Goal: Task Accomplishment & Management: Manage account settings

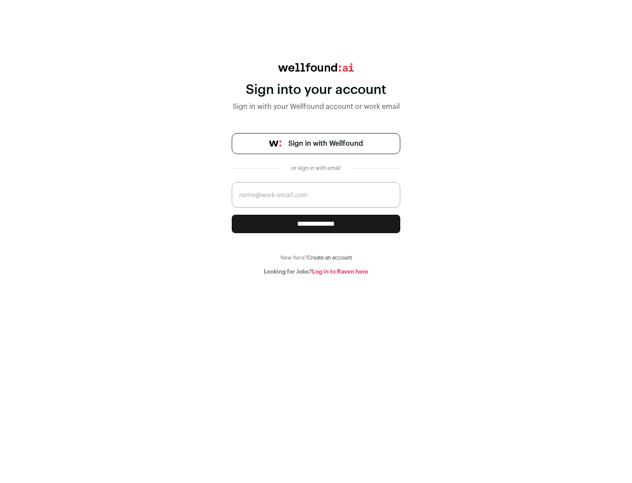
click at [325, 144] on span "Sign in with Wellfound" at bounding box center [325, 143] width 75 height 11
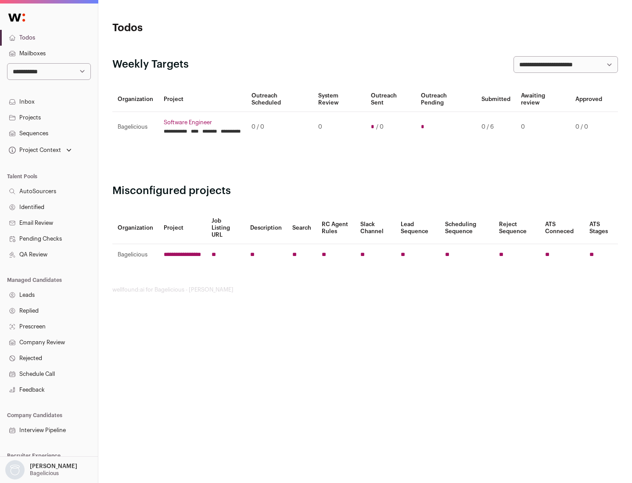
click at [49, 117] on link "Projects" at bounding box center [49, 118] width 98 height 16
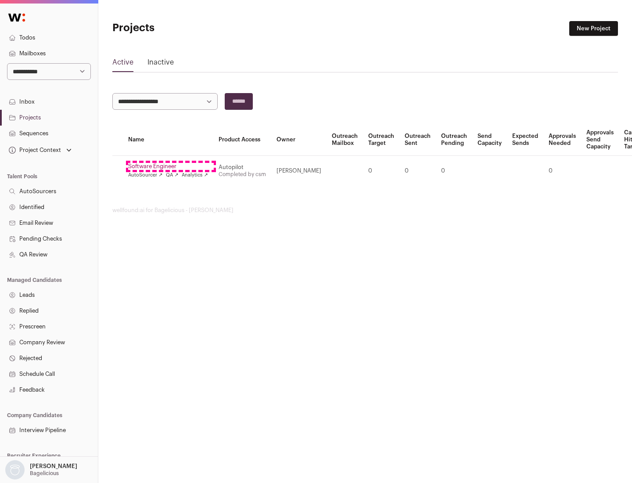
click at [171, 166] on link "Software Engineer" at bounding box center [168, 166] width 80 height 7
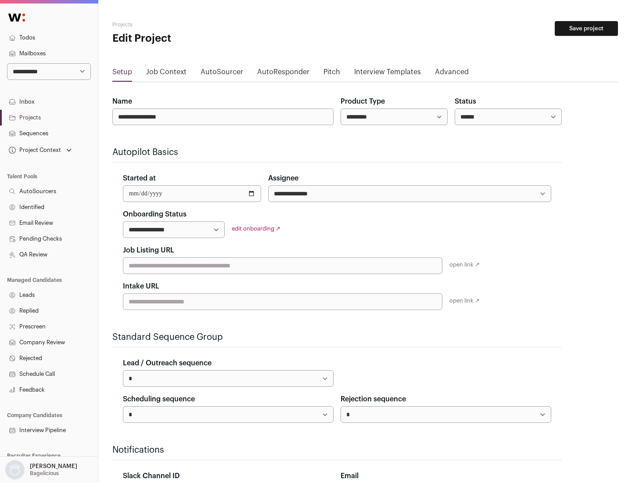
click at [587, 29] on button "Save project" at bounding box center [586, 28] width 63 height 15
